Goal: Task Accomplishment & Management: Complete application form

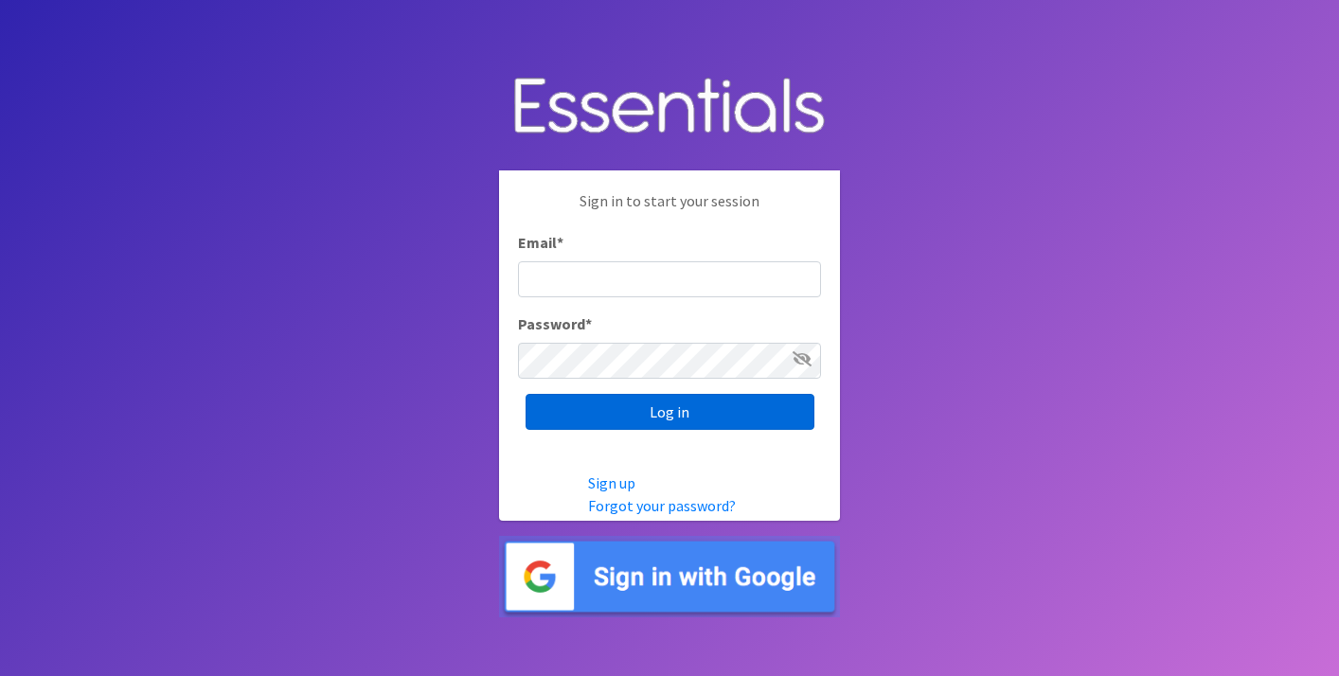
type input "[EMAIL_ADDRESS][DOMAIN_NAME]"
click at [652, 407] on input "Log in" at bounding box center [670, 412] width 289 height 36
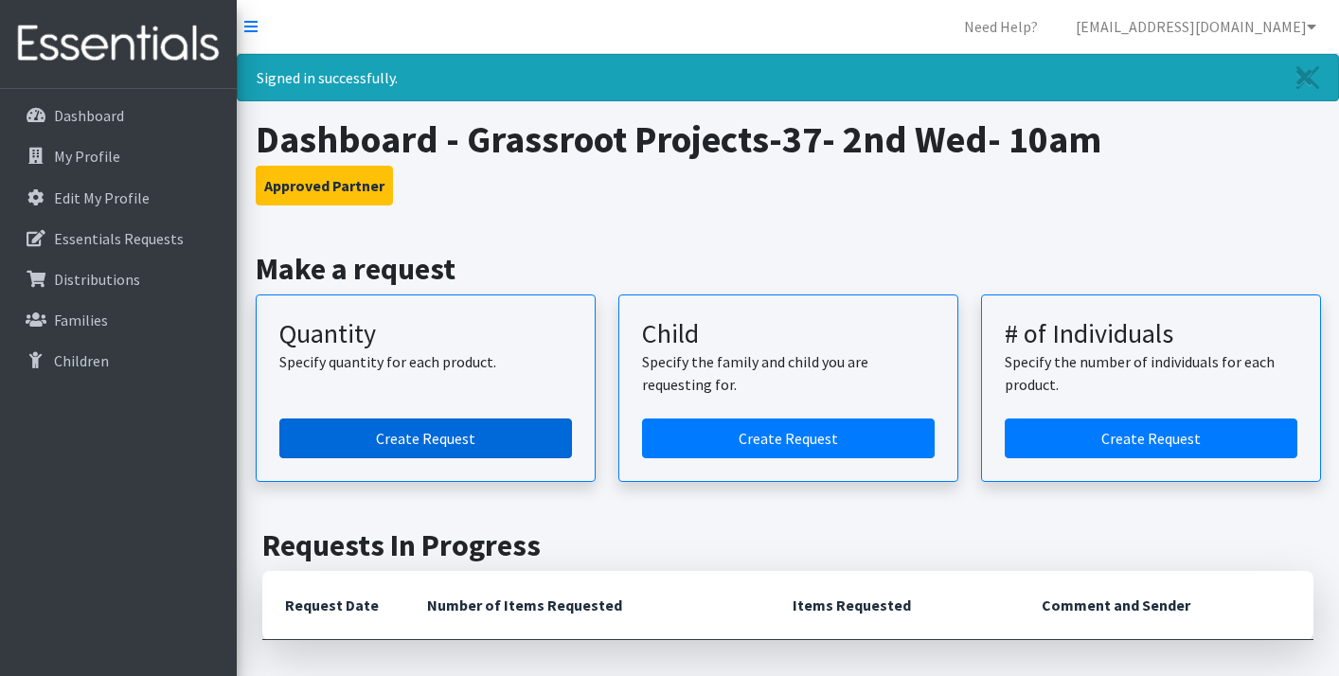
click at [434, 431] on link "Create Request" at bounding box center [425, 439] width 293 height 40
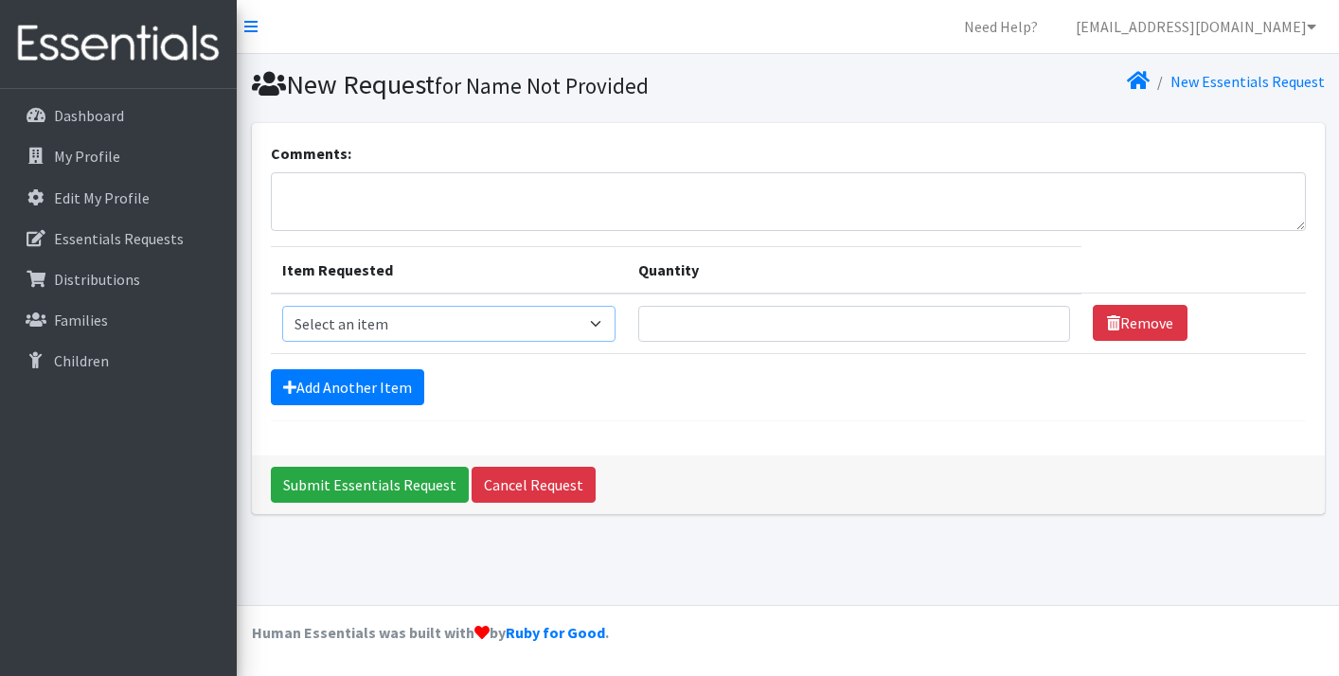
click at [616, 318] on select "Select an item Kids (Newborn) Kids (Size 1) Kids (Size 2) Kids (Size 3) Kids (S…" at bounding box center [448, 324] width 333 height 36
select select "3393"
click at [1027, 317] on input "1" at bounding box center [854, 324] width 432 height 36
click at [1027, 317] on input "28" at bounding box center [854, 324] width 432 height 36
click at [1027, 317] on input "29" at bounding box center [854, 324] width 432 height 36
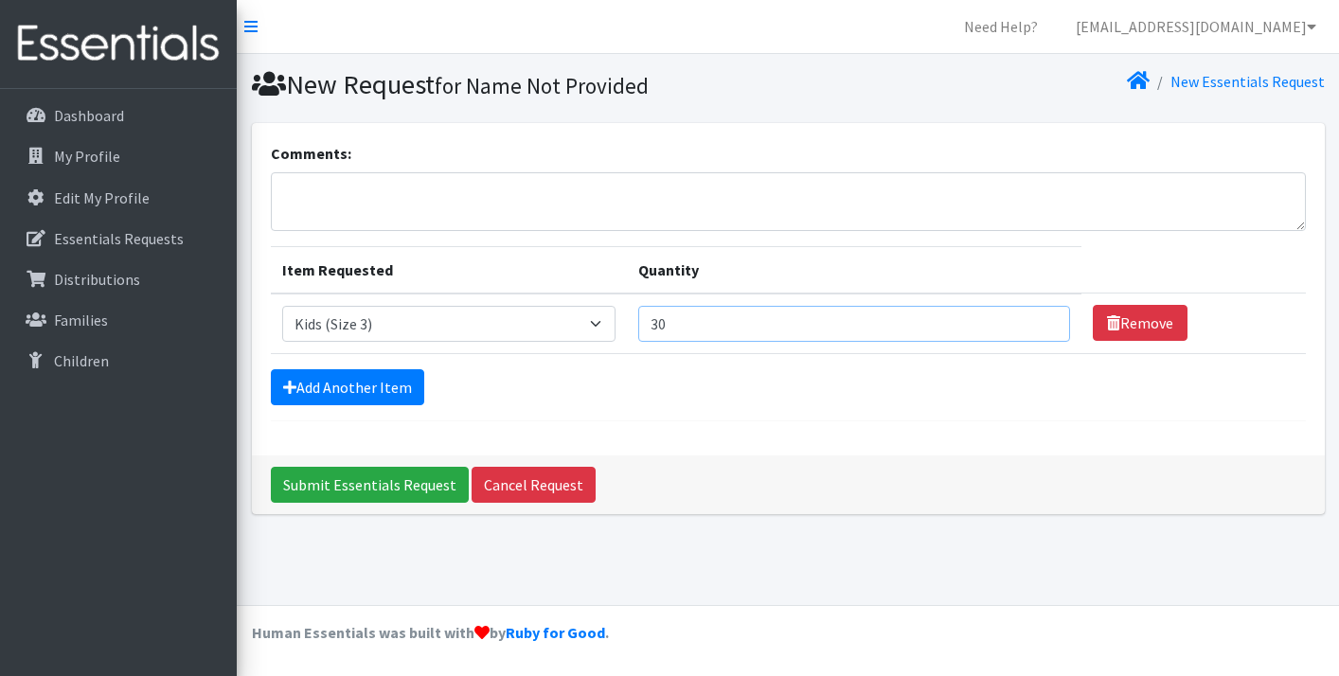
click at [1027, 317] on input "30" at bounding box center [854, 324] width 432 height 36
click at [1027, 328] on input "18" at bounding box center [854, 324] width 432 height 36
click at [1028, 315] on input "19" at bounding box center [854, 324] width 432 height 36
type input "20"
click at [1028, 315] on input "20" at bounding box center [854, 324] width 432 height 36
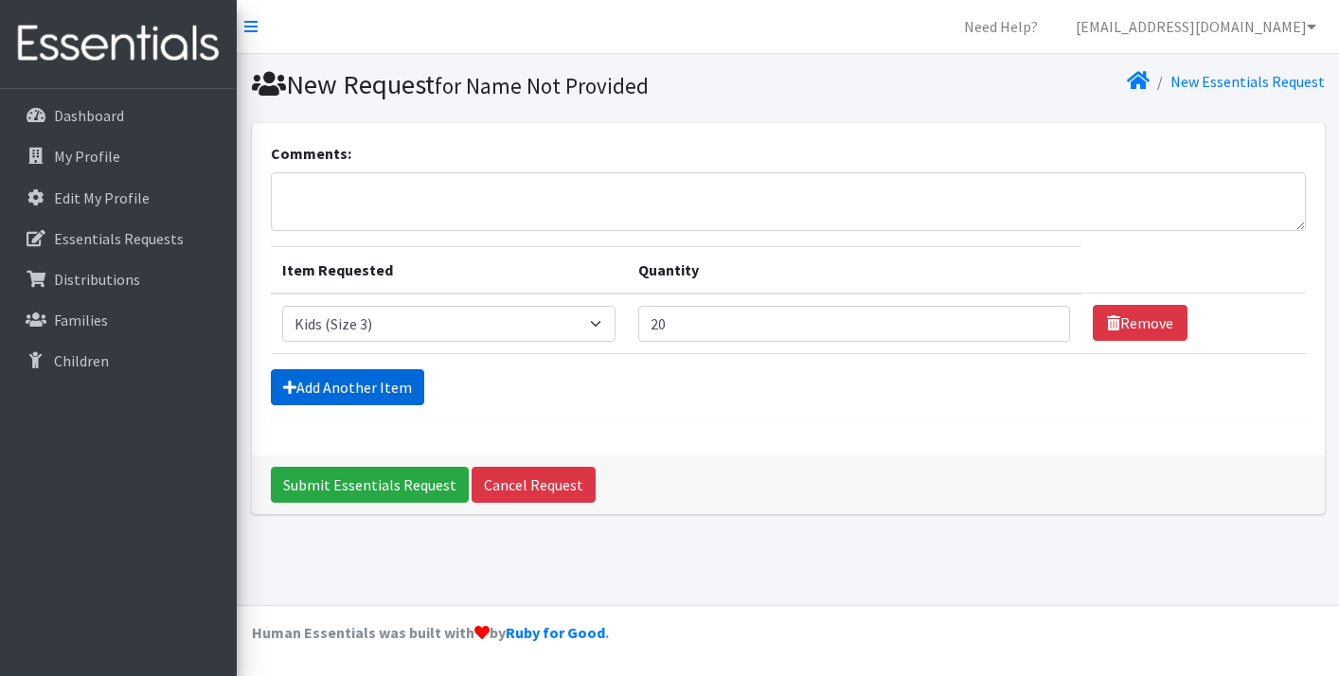
click at [386, 383] on link "Add Another Item" at bounding box center [347, 387] width 153 height 36
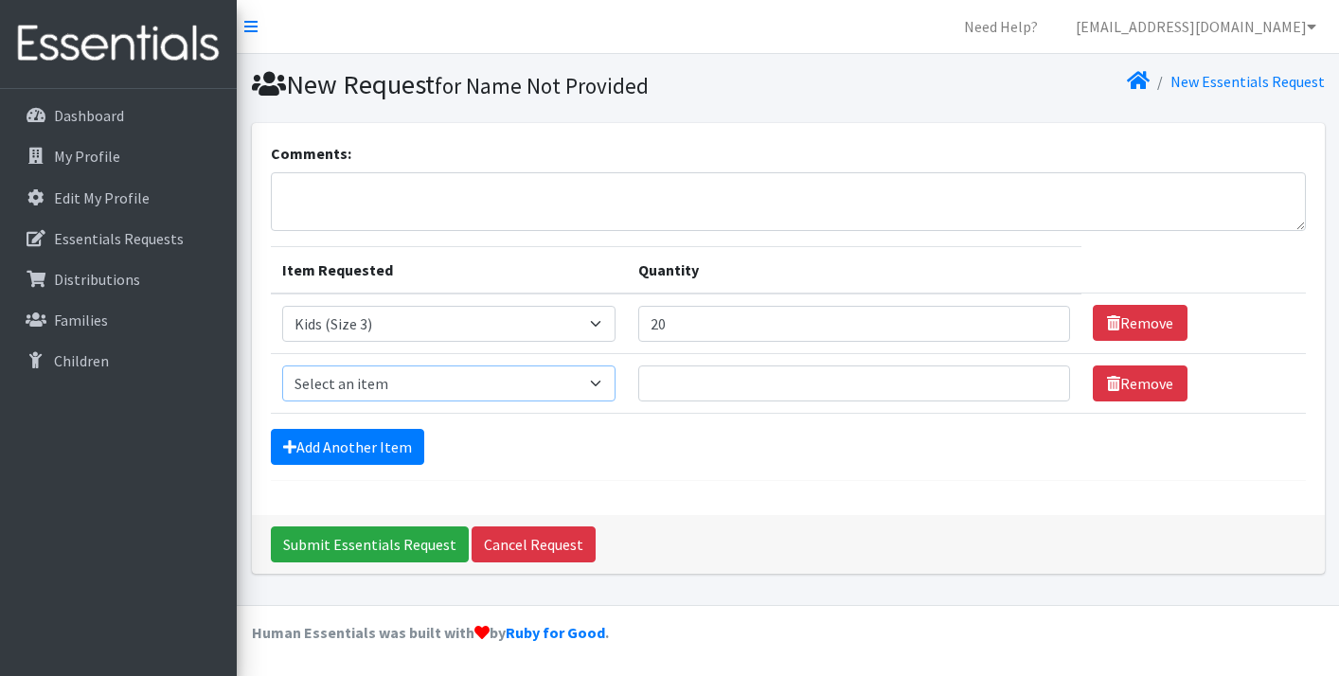
click at [616, 383] on select "Select an item Kids (Newborn) Kids (Size 1) Kids (Size 2) Kids (Size 3) Kids (S…" at bounding box center [448, 384] width 333 height 36
select select "3394"
click at [1023, 378] on input "18" at bounding box center [854, 384] width 432 height 36
click at [1023, 378] on input "19" at bounding box center [854, 384] width 432 height 36
type input "20"
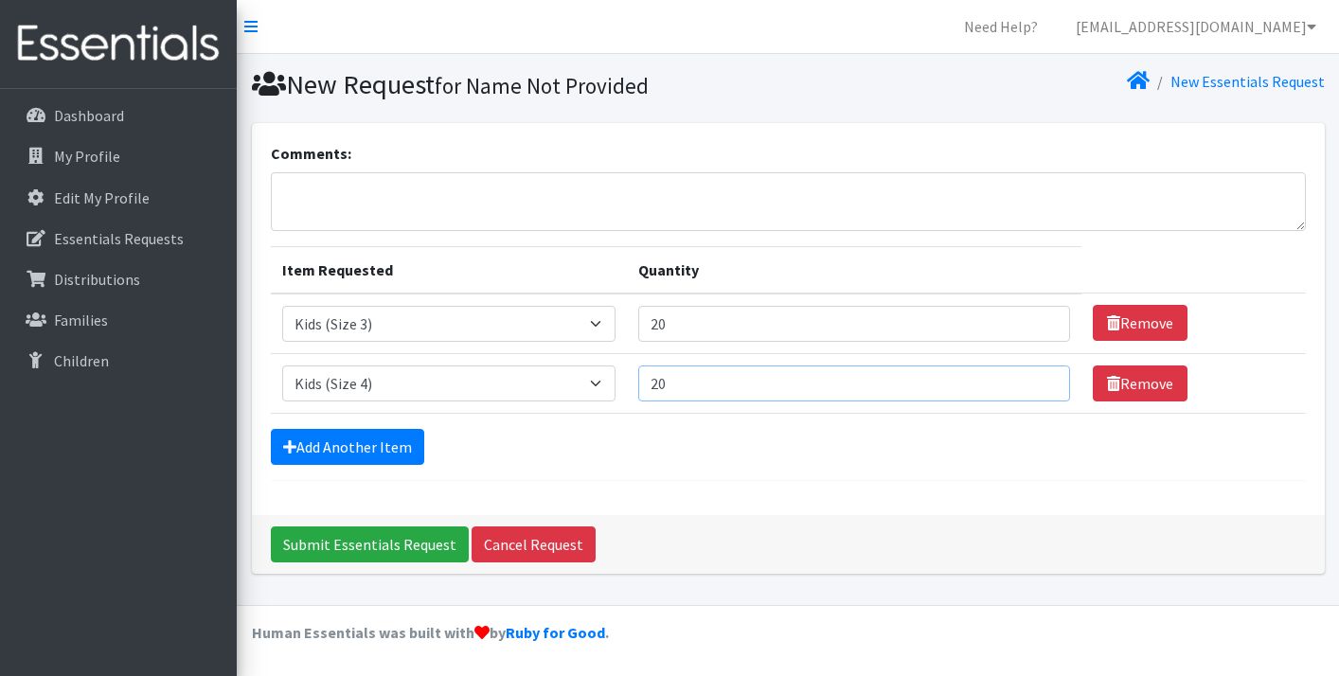
click at [1023, 378] on input "20" at bounding box center [854, 384] width 432 height 36
click at [343, 440] on link "Add Another Item" at bounding box center [347, 447] width 153 height 36
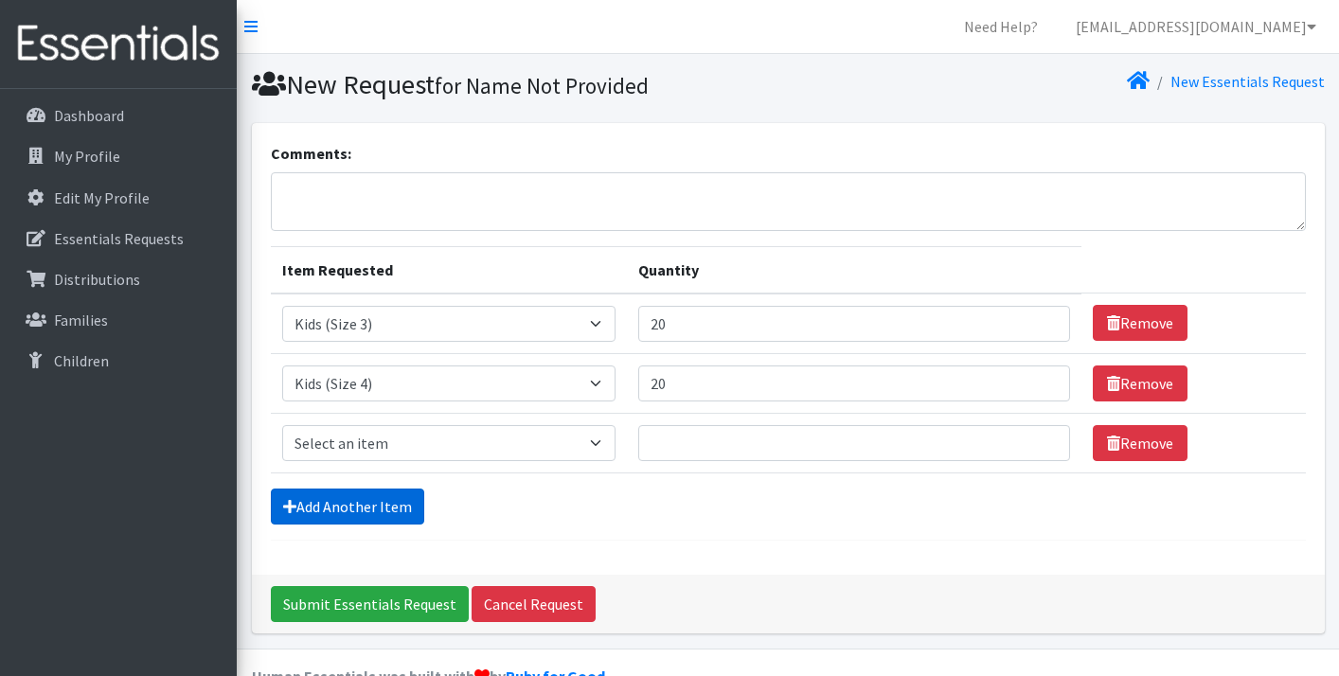
scroll to position [43, 0]
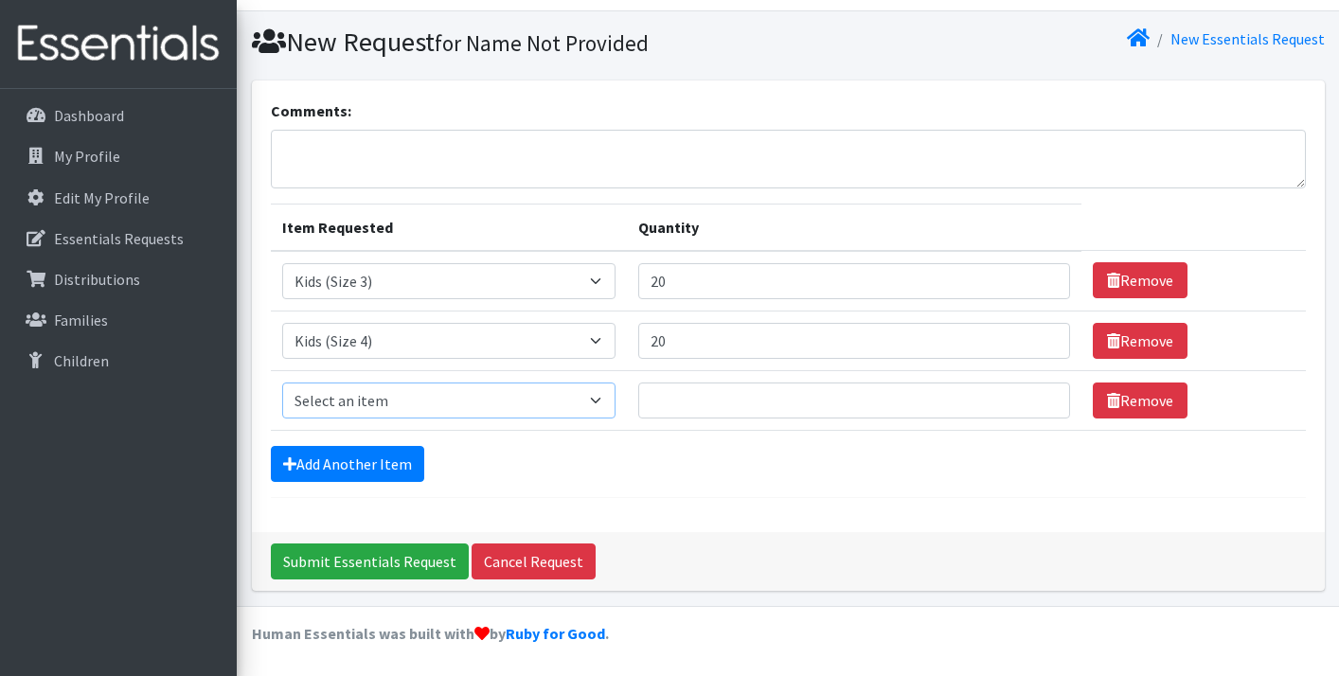
click at [616, 398] on select "Select an item Kids (Newborn) Kids (Size 1) Kids (Size 2) Kids (Size 3) Kids (S…" at bounding box center [448, 401] width 333 height 36
select select "3407"
type input "30"
click at [1026, 392] on input "30" at bounding box center [854, 401] width 432 height 36
click at [338, 461] on link "Add Another Item" at bounding box center [347, 464] width 153 height 36
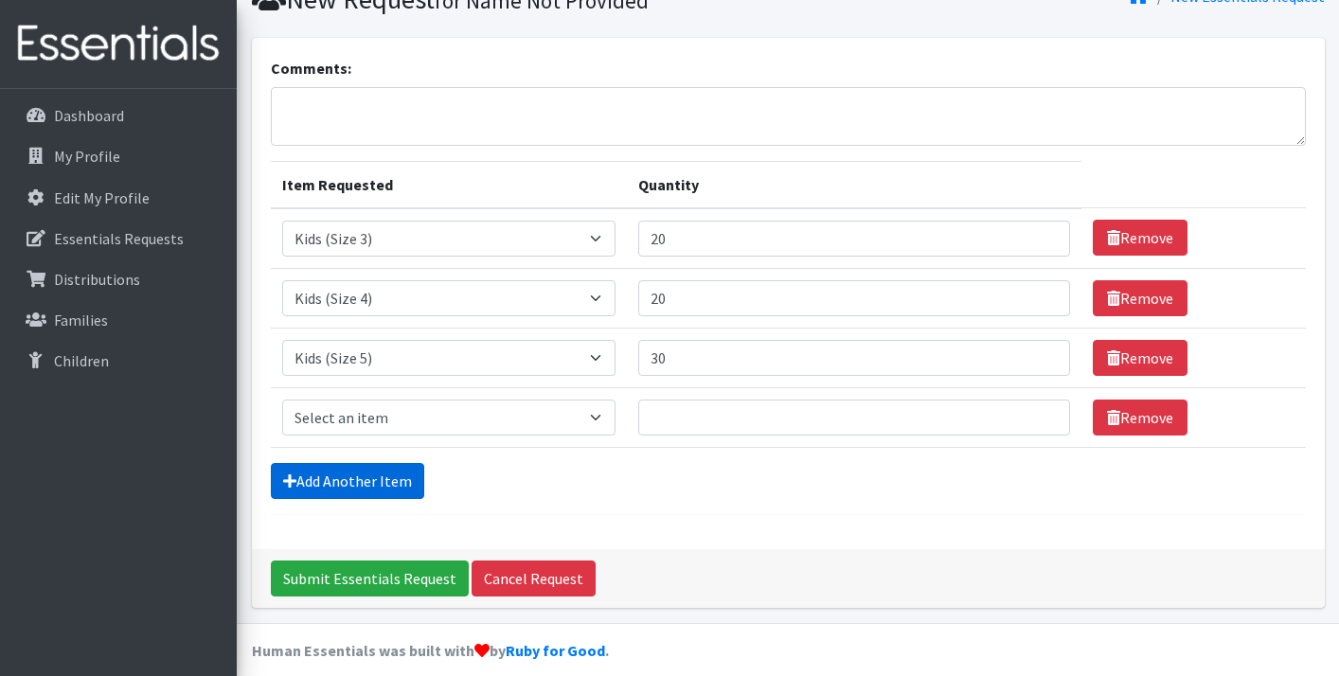
scroll to position [102, 0]
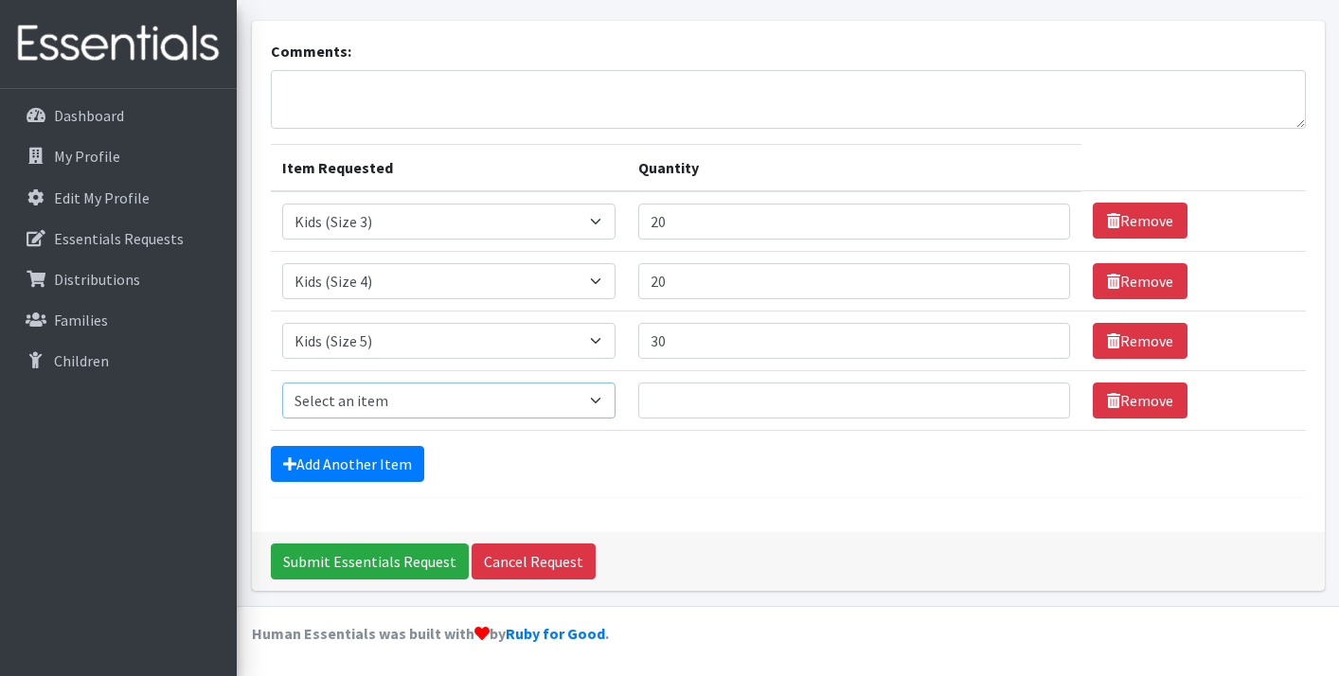
click at [616, 394] on select "Select an item Kids (Newborn) Kids (Size 1) Kids (Size 2) Kids (Size 3) Kids (S…" at bounding box center [448, 401] width 333 height 36
select select "3419"
click at [1025, 394] on input "31" at bounding box center [854, 401] width 432 height 36
type input "30"
click at [1027, 407] on input "30" at bounding box center [854, 401] width 432 height 36
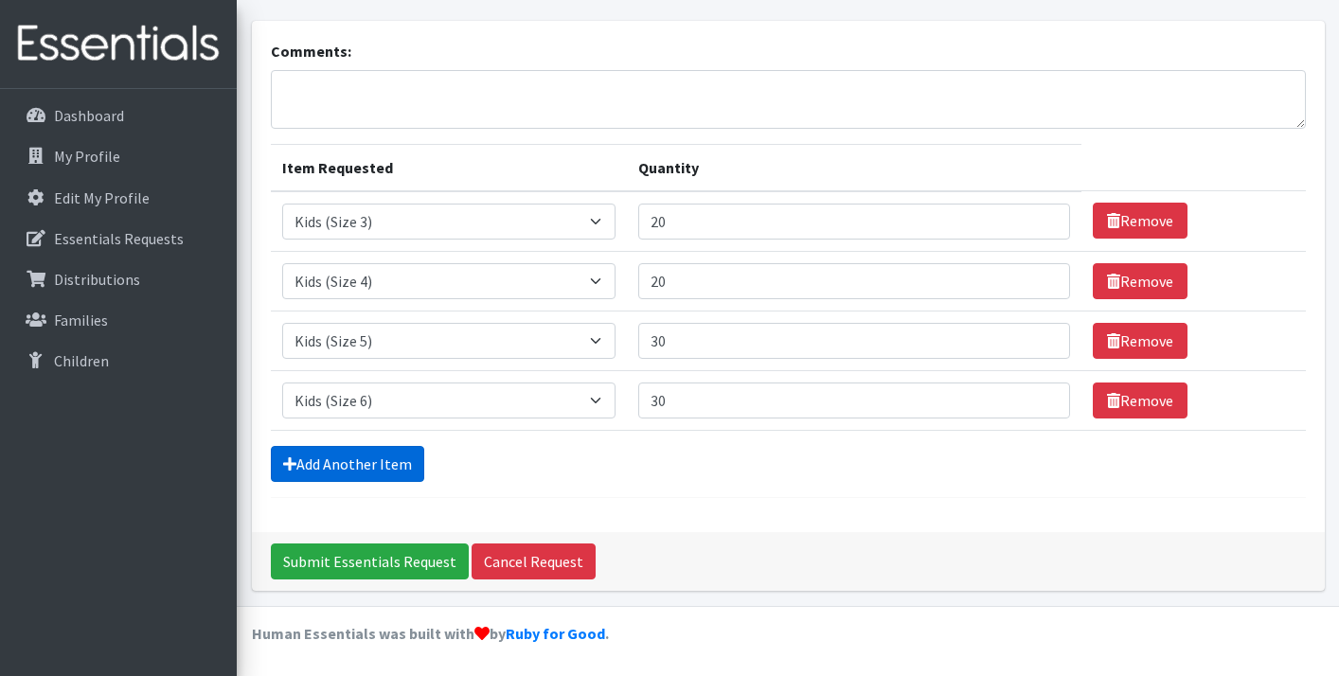
click at [365, 462] on link "Add Another Item" at bounding box center [347, 464] width 153 height 36
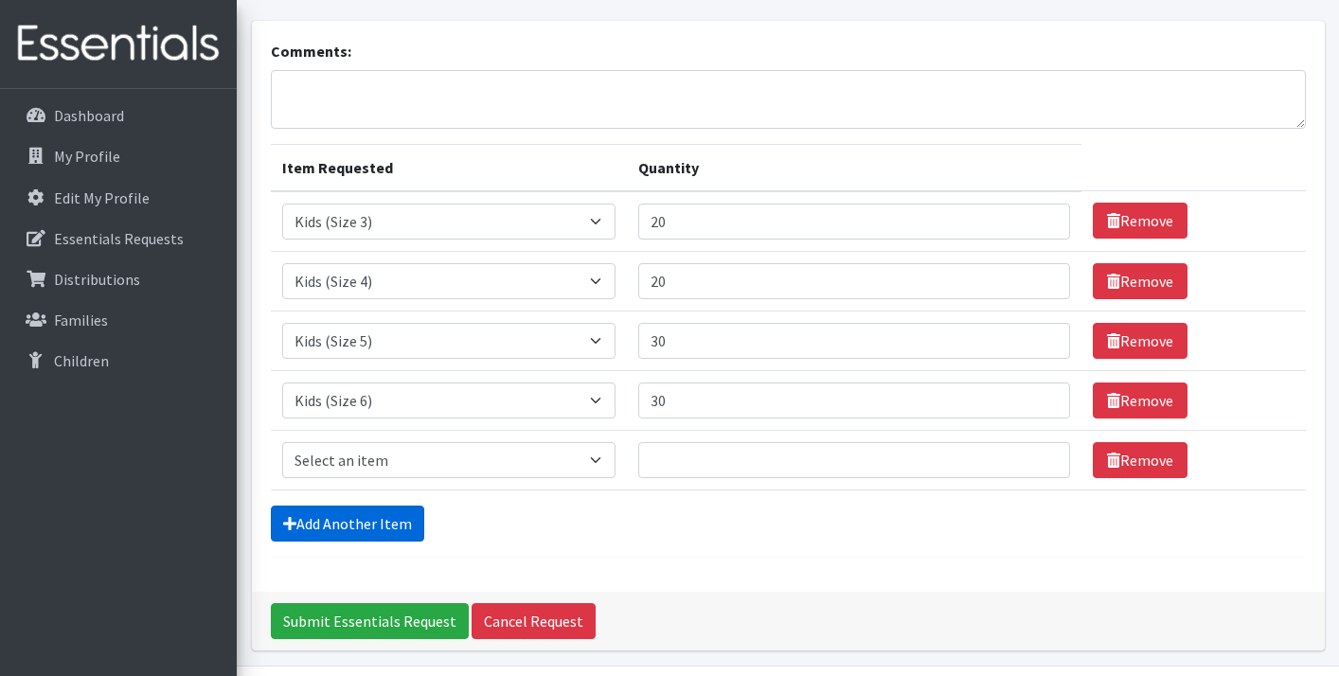
scroll to position [162, 0]
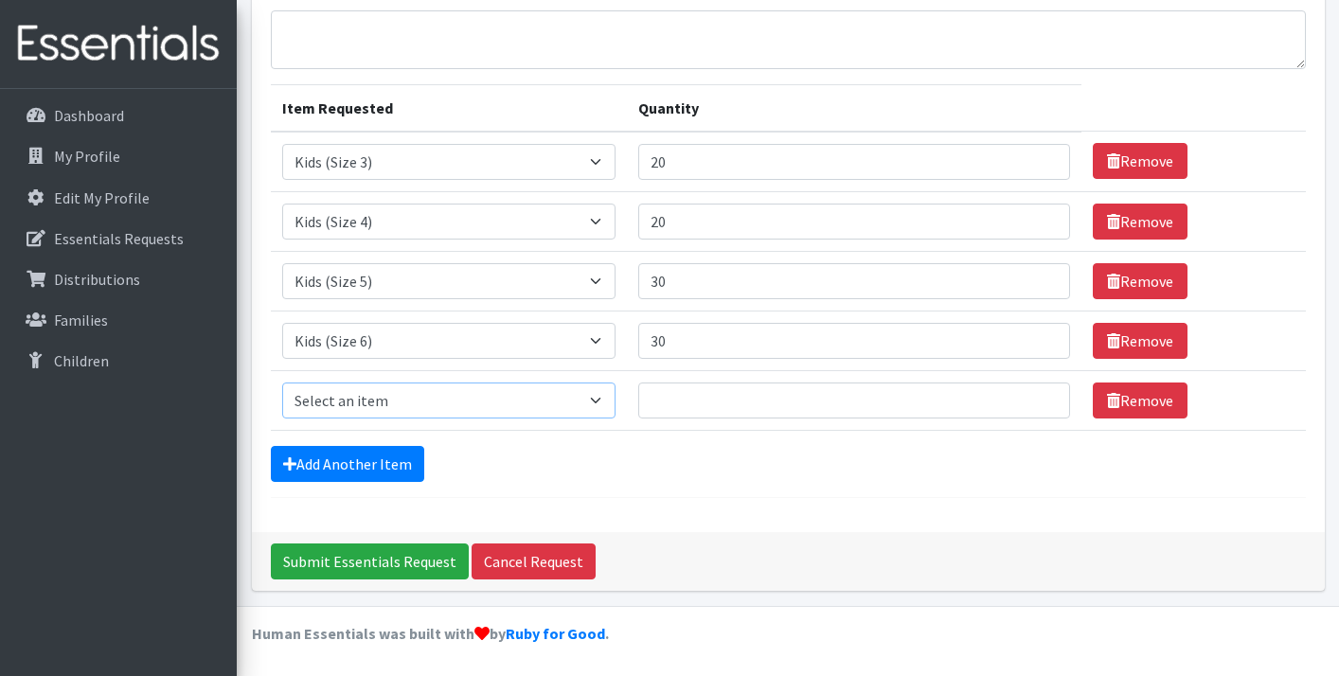
click at [616, 394] on select "Select an item Kids (Newborn) Kids (Size 1) Kids (Size 2) Kids (Size 3) Kids (S…" at bounding box center [448, 401] width 333 height 36
select select "3418"
click at [1025, 396] on input "20" at bounding box center [854, 401] width 432 height 36
click at [1025, 396] on input "21" at bounding box center [854, 401] width 432 height 36
click at [1025, 396] on input "22" at bounding box center [854, 401] width 432 height 36
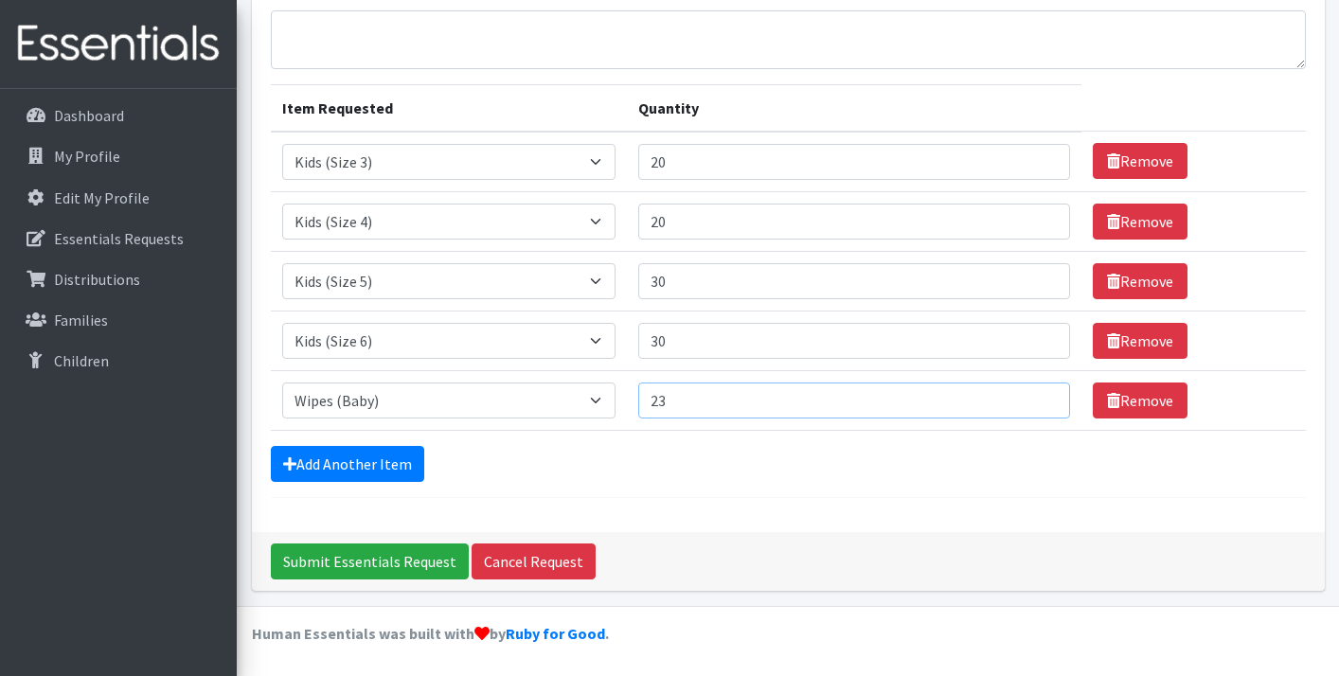
click at [1025, 396] on input "23" at bounding box center [854, 401] width 432 height 36
click at [1025, 396] on input "24" at bounding box center [854, 401] width 432 height 36
click at [1025, 396] on input "25" at bounding box center [854, 401] width 432 height 36
click at [1025, 396] on input "26" at bounding box center [854, 401] width 432 height 36
click at [1025, 396] on input "27" at bounding box center [854, 401] width 432 height 36
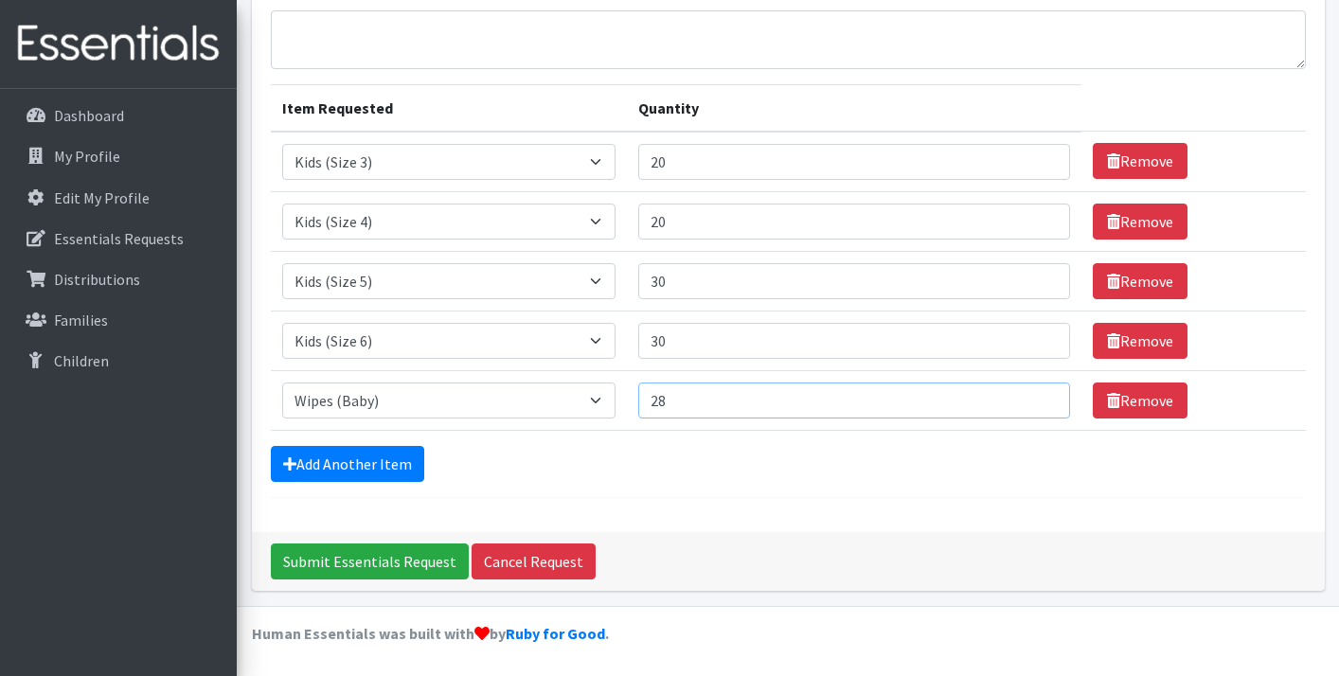
click at [1025, 396] on input "28" at bounding box center [854, 401] width 432 height 36
click at [1025, 396] on input "29" at bounding box center [854, 401] width 432 height 36
type input "30"
click at [1025, 396] on input "30" at bounding box center [854, 401] width 432 height 36
click at [365, 560] on input "Submit Essentials Request" at bounding box center [370, 562] width 198 height 36
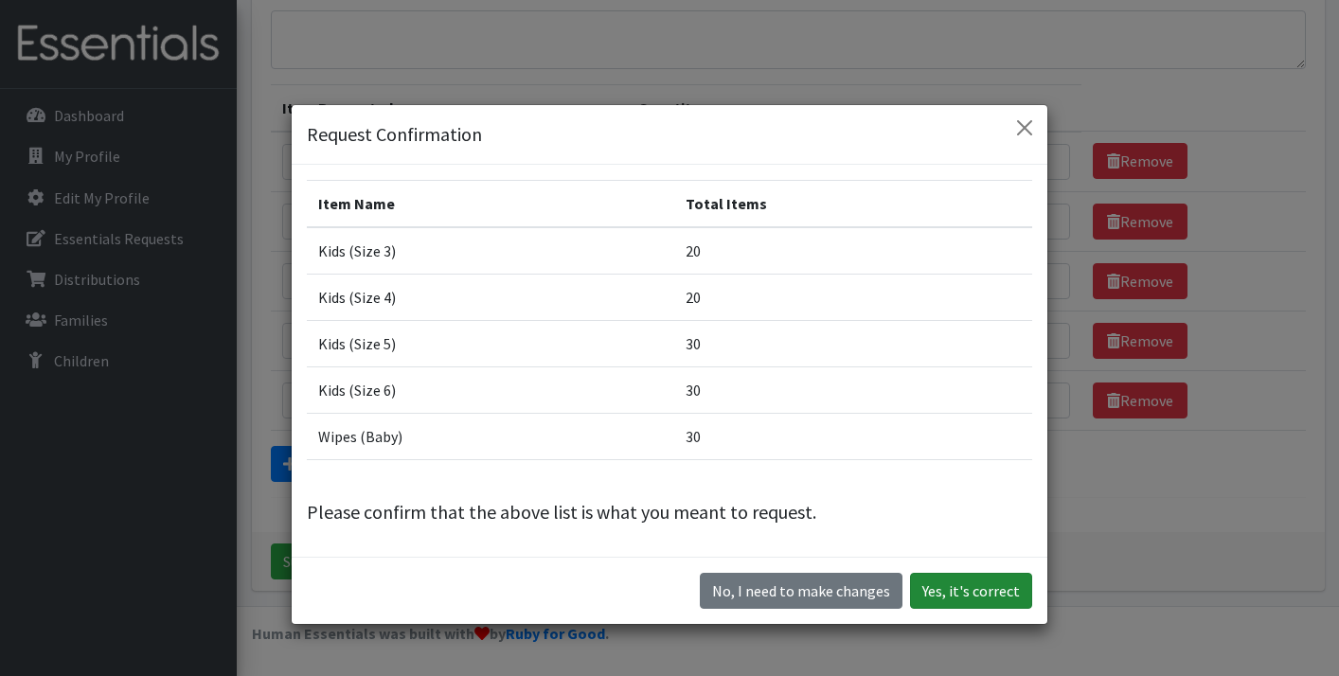
click at [984, 586] on button "Yes, it's correct" at bounding box center [971, 591] width 122 height 36
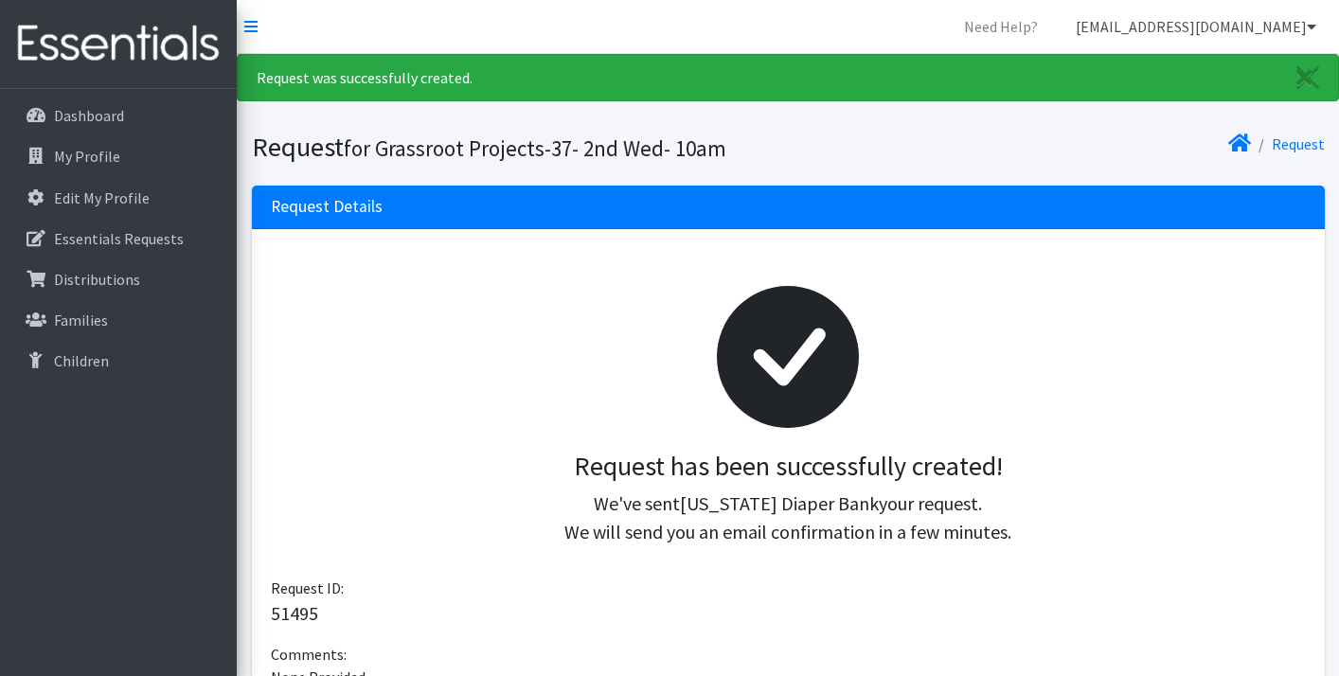
click at [1316, 27] on icon at bounding box center [1311, 26] width 9 height 15
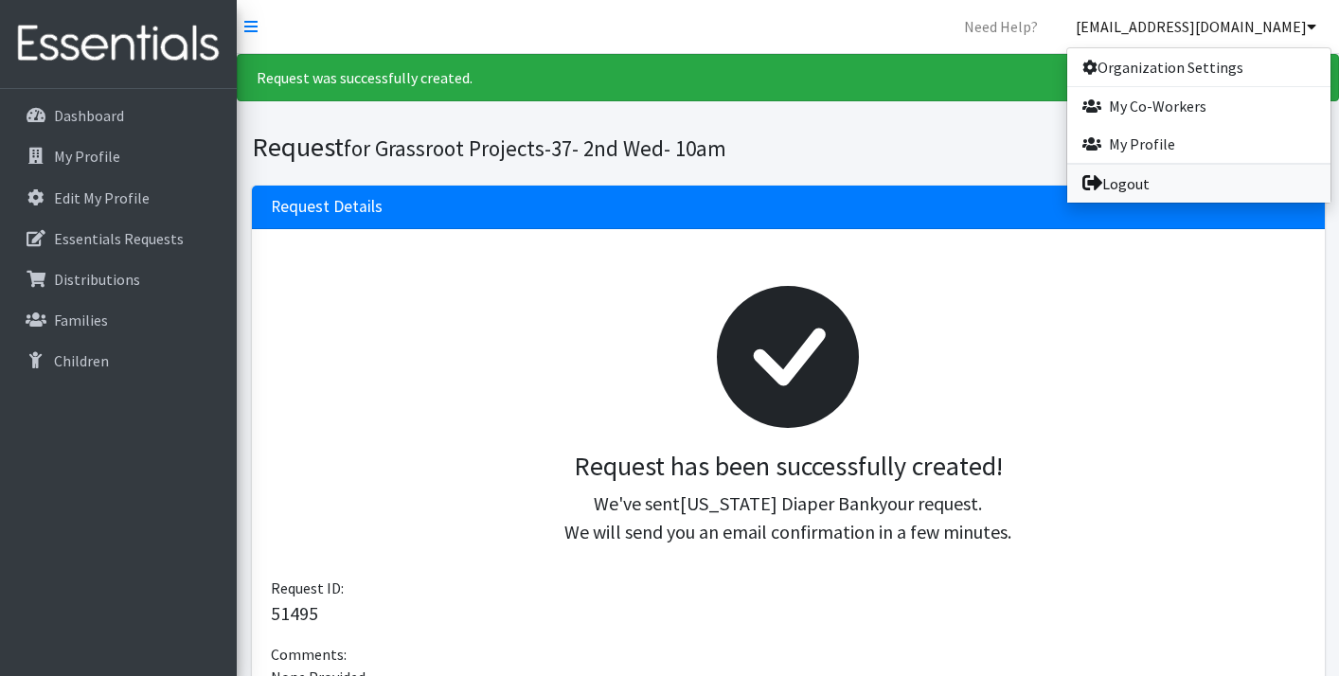
click at [1130, 186] on link "Logout" at bounding box center [1199, 184] width 263 height 38
